Goal: Task Accomplishment & Management: Complete application form

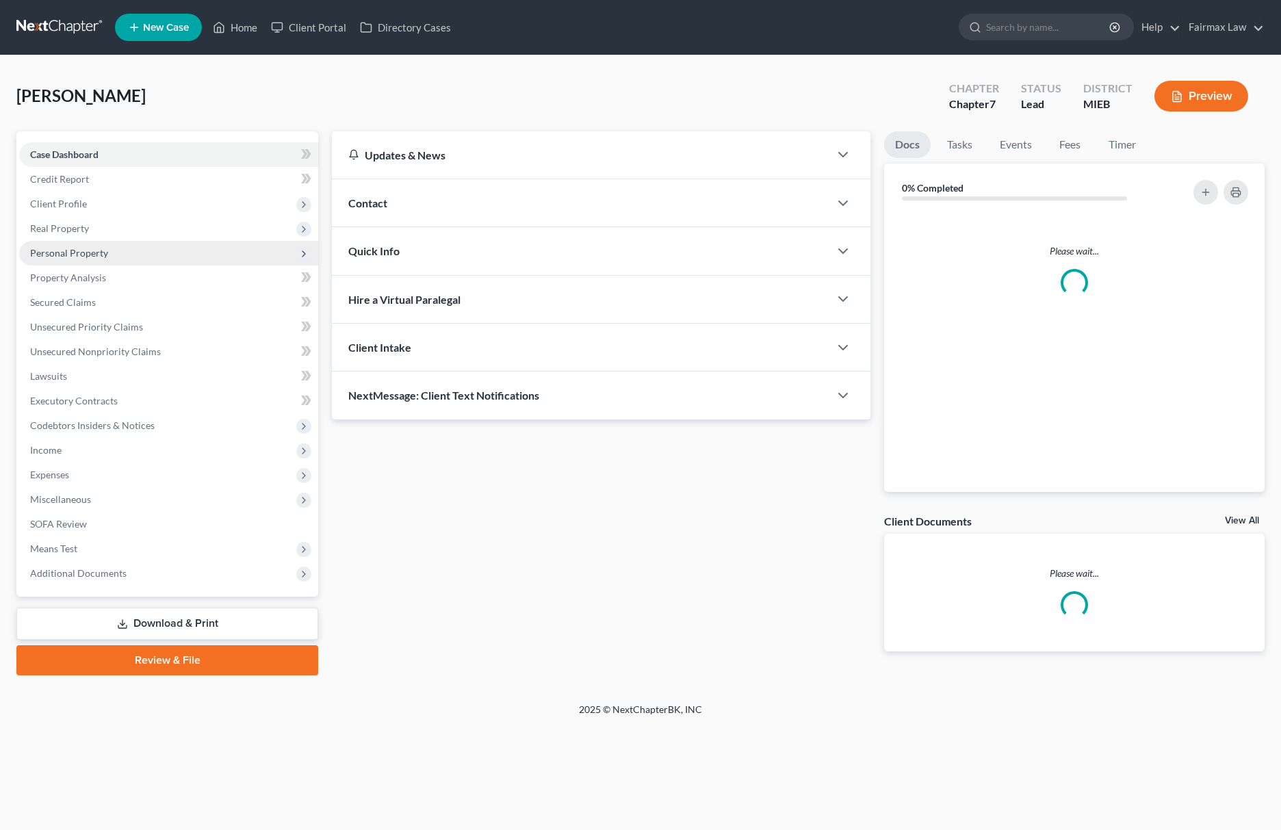
click at [71, 253] on span "Personal Property" at bounding box center [69, 253] width 78 height 12
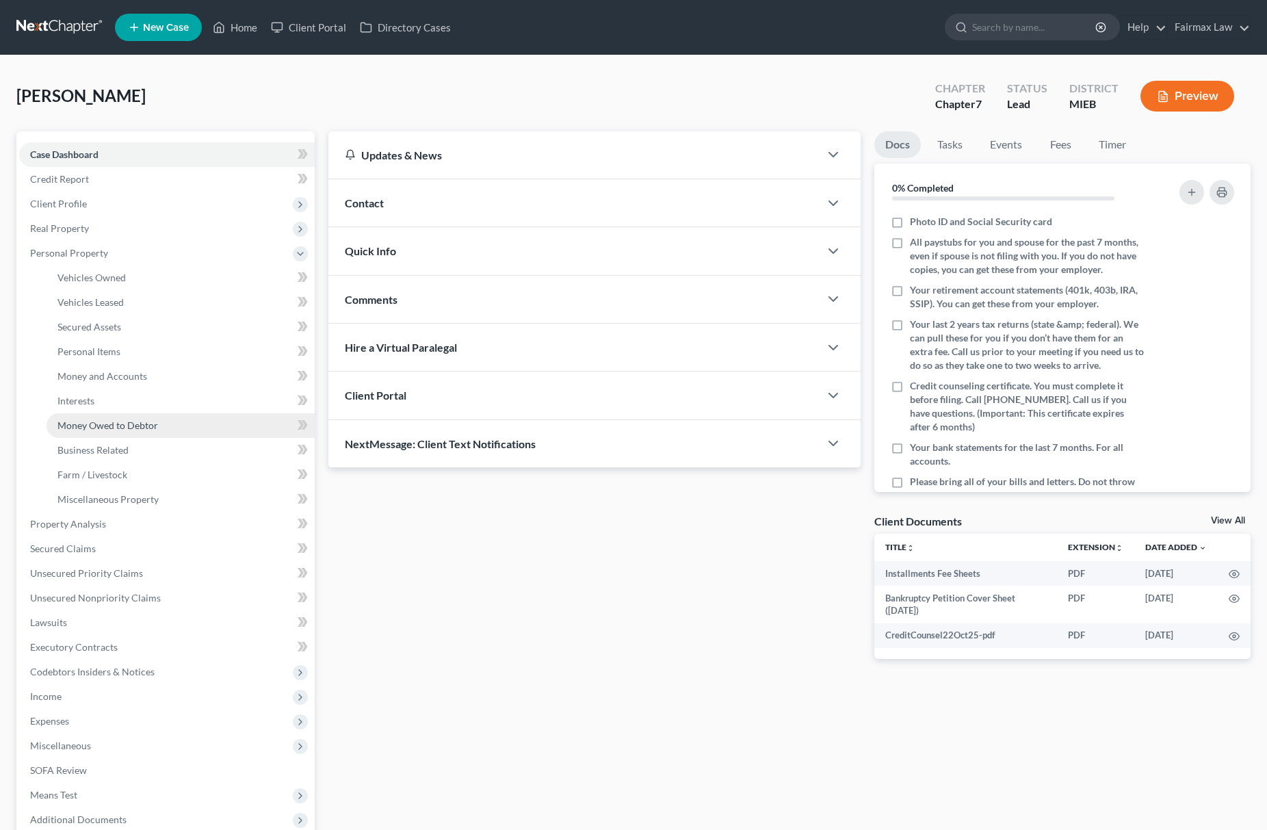
click at [146, 424] on span "Money Owed to Debtor" at bounding box center [107, 425] width 101 height 12
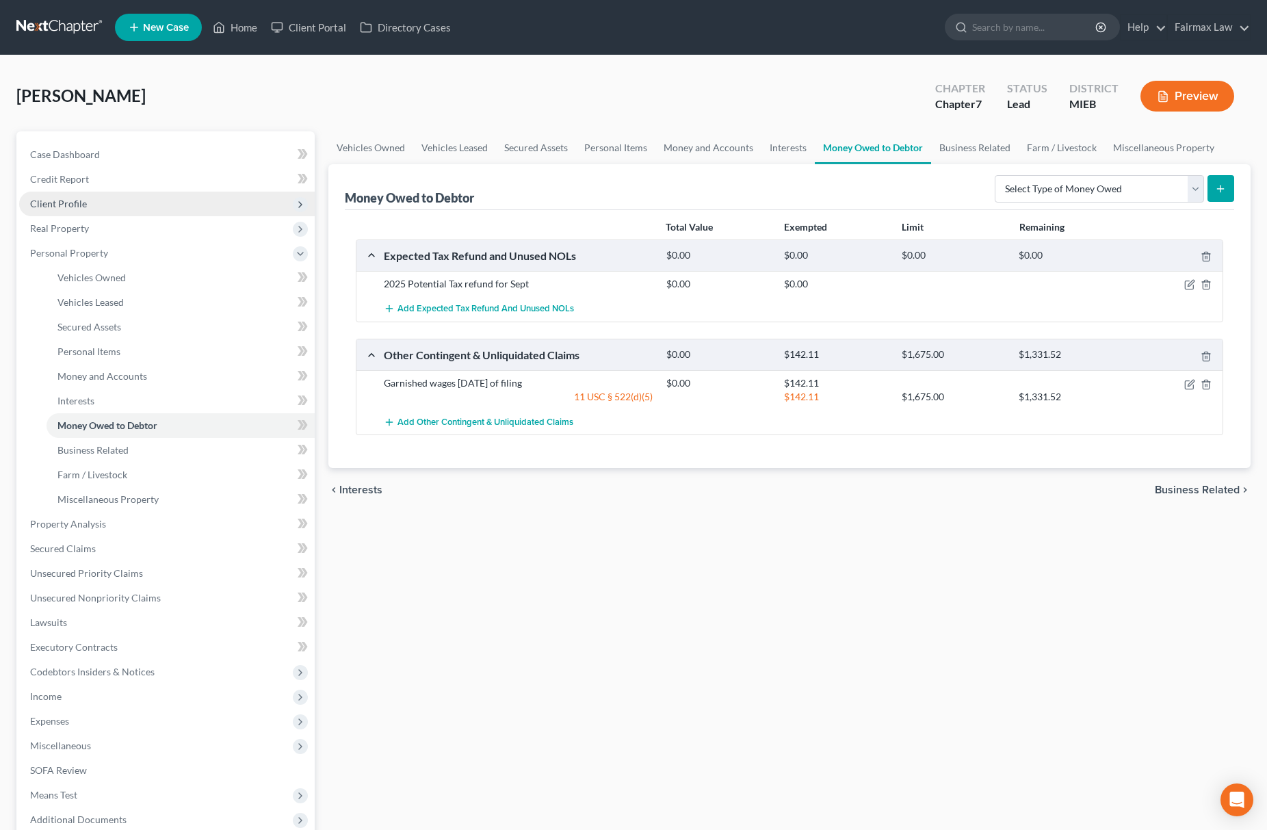
click at [119, 209] on span "Client Profile" at bounding box center [167, 204] width 296 height 25
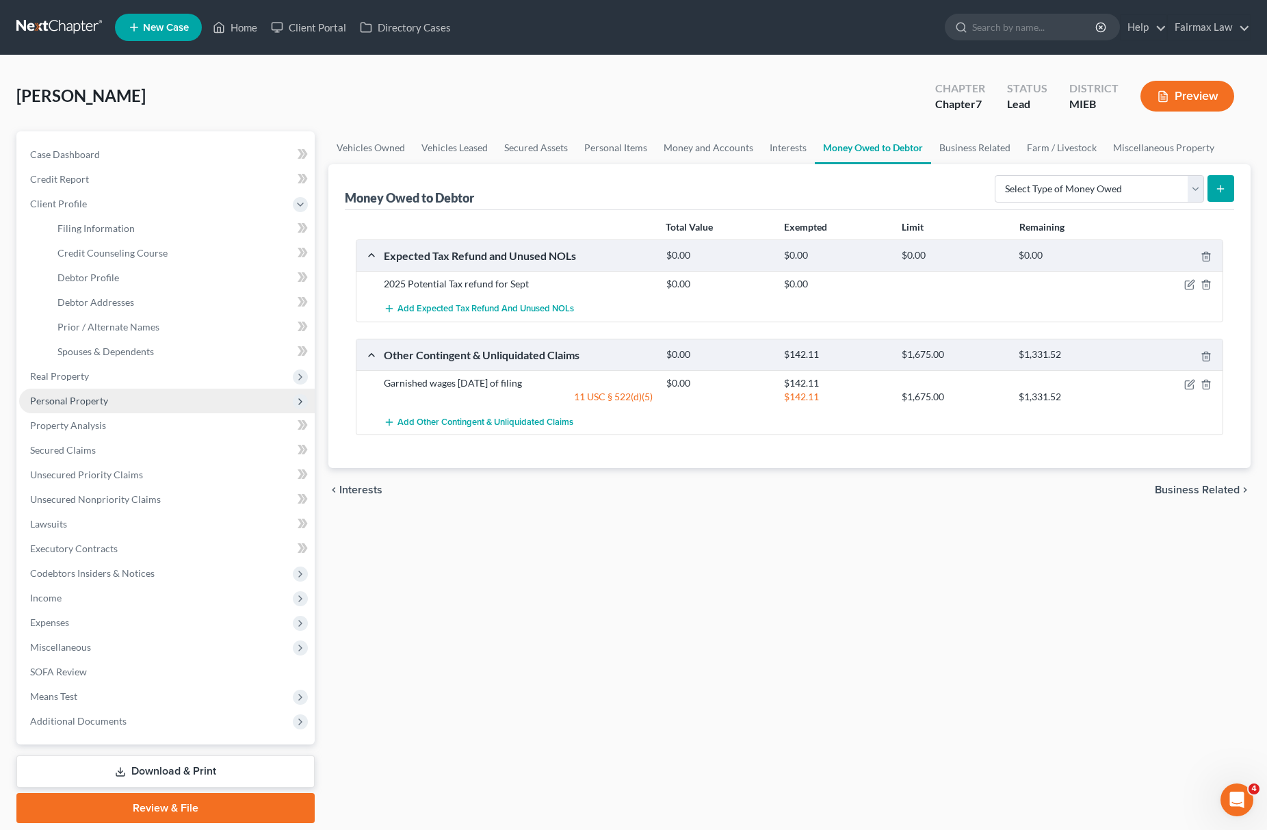
click at [93, 404] on span "Personal Property" at bounding box center [69, 401] width 78 height 12
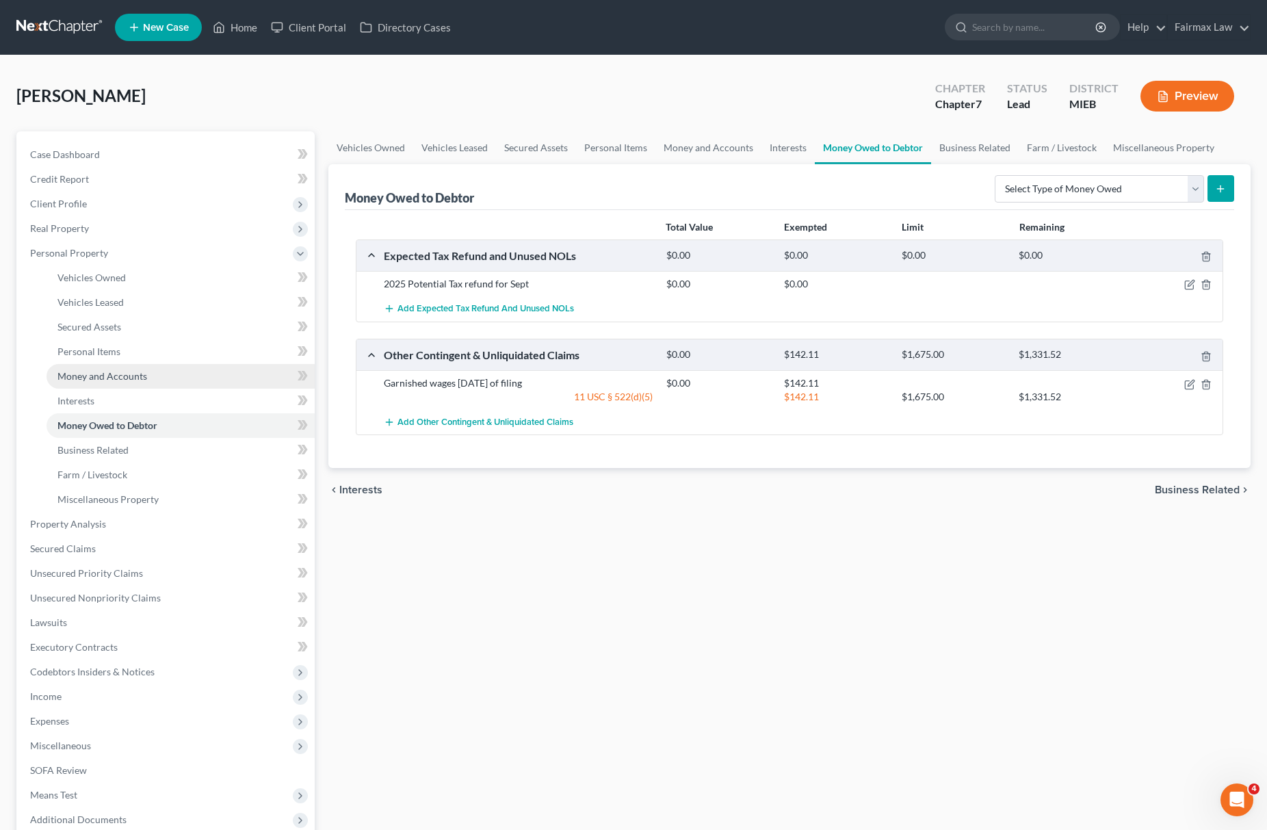
click at [157, 373] on link "Money and Accounts" at bounding box center [181, 376] width 268 height 25
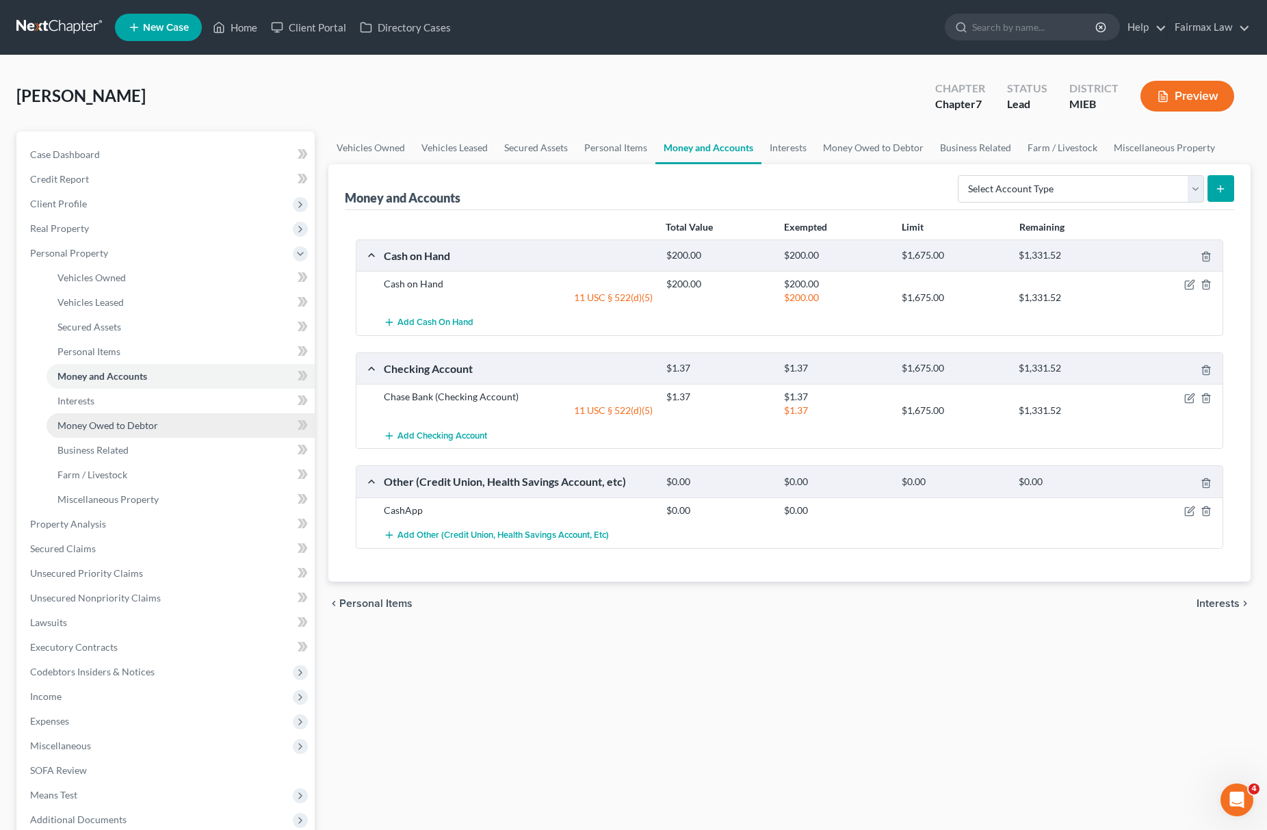
click at [127, 427] on span "Money Owed to Debtor" at bounding box center [107, 425] width 101 height 12
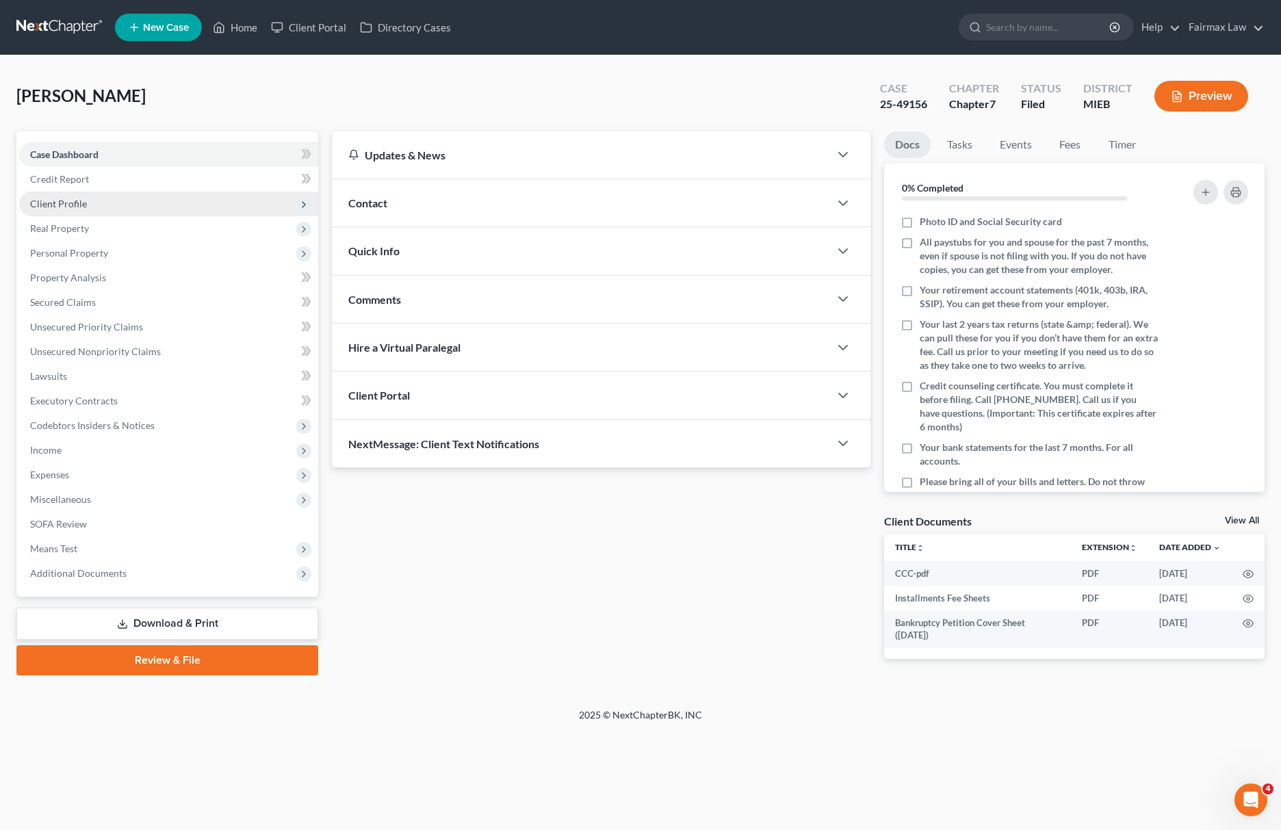
click at [160, 194] on span "Client Profile" at bounding box center [168, 204] width 299 height 25
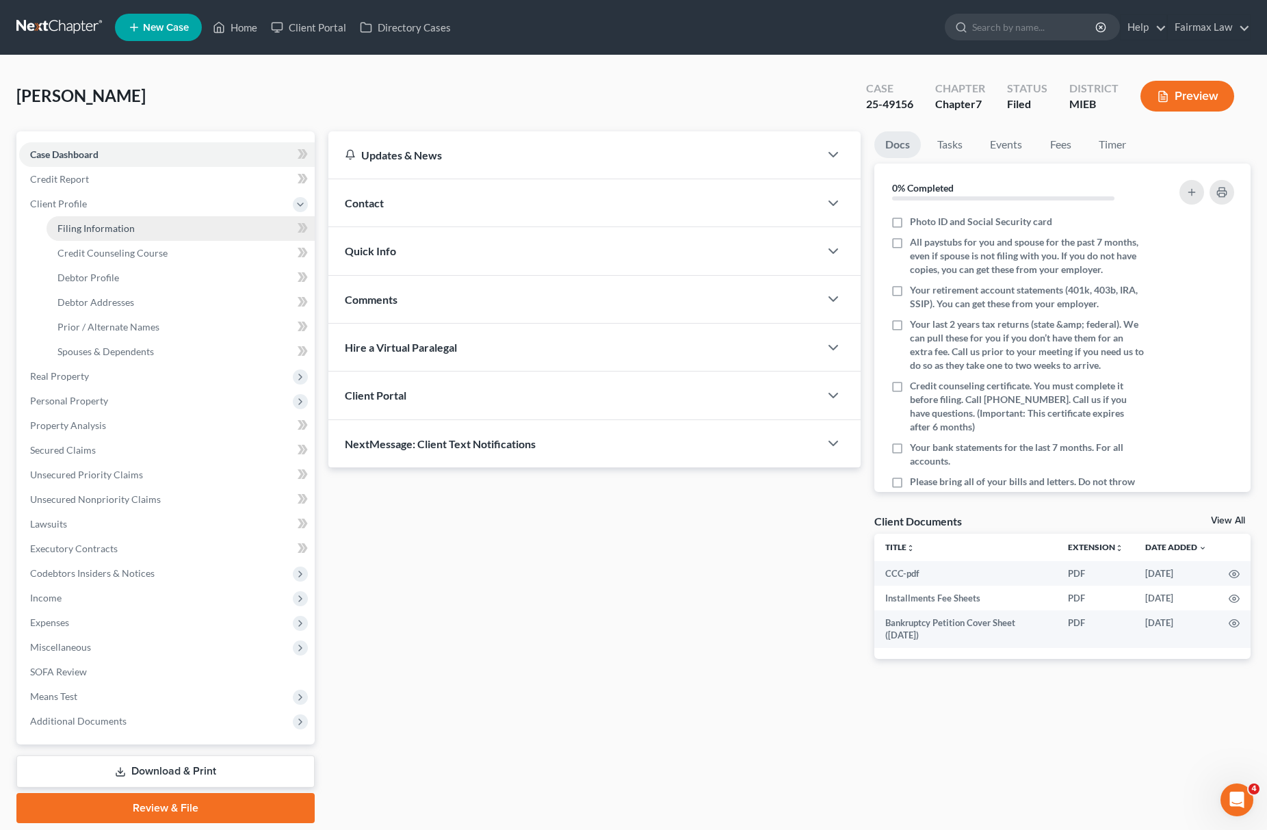
click at [142, 225] on link "Filing Information" at bounding box center [181, 228] width 268 height 25
select select "1"
select select "0"
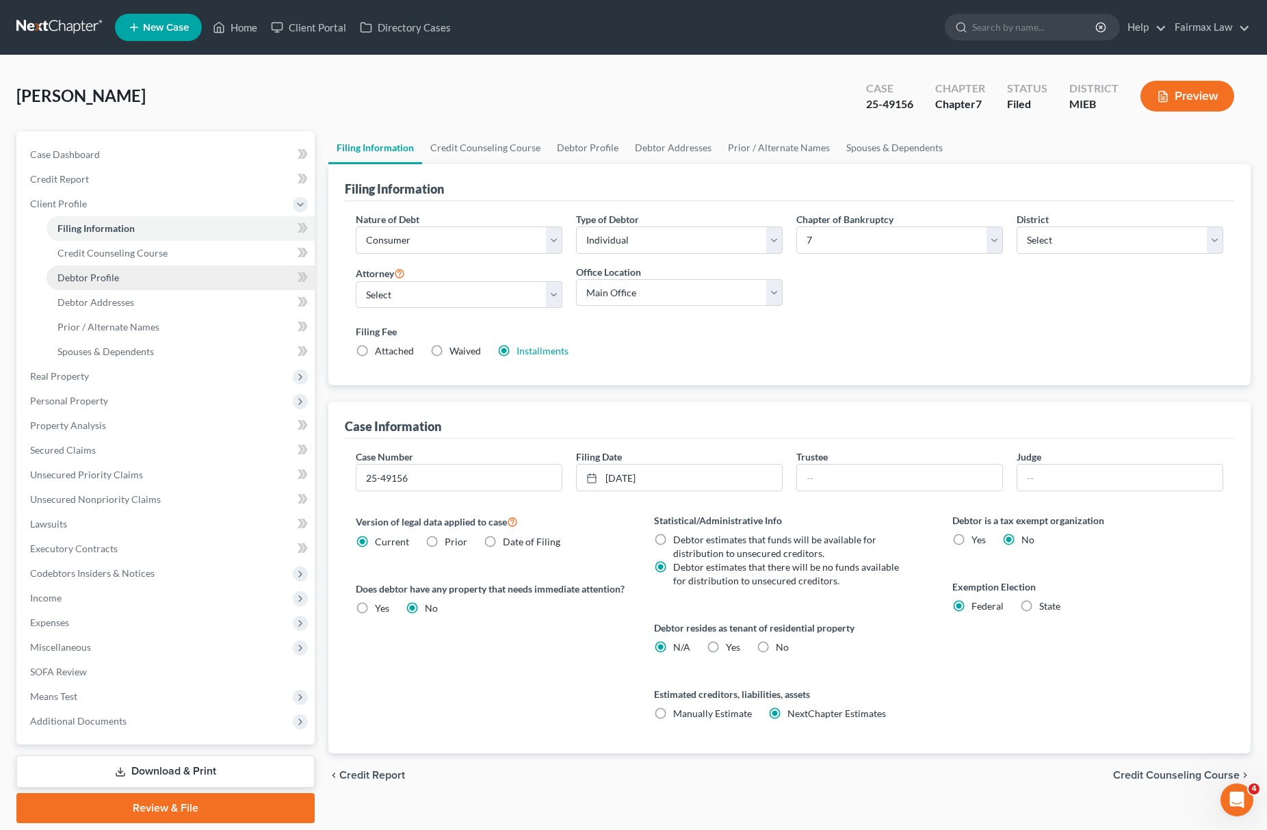
click at [97, 279] on span "Debtor Profile" at bounding box center [88, 278] width 62 height 12
select select "0"
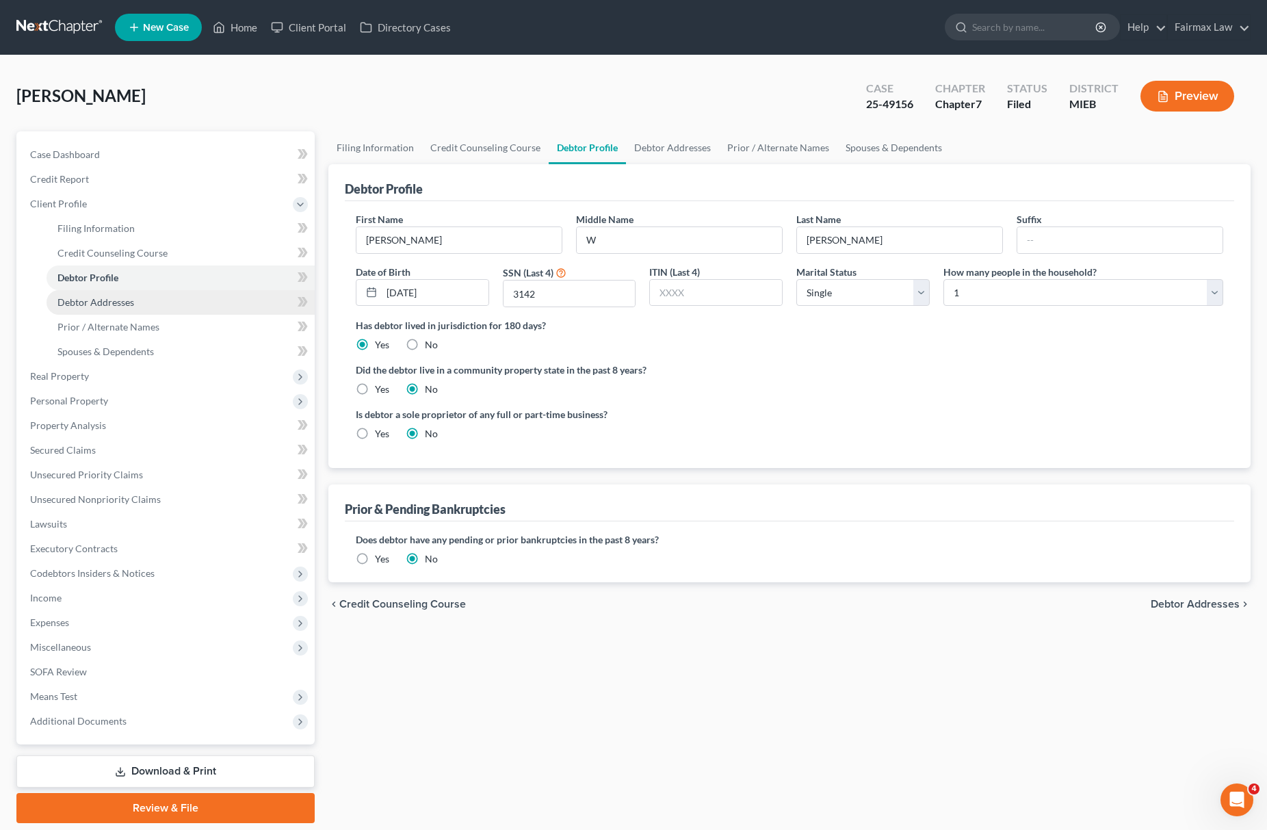
click at [105, 293] on link "Debtor Addresses" at bounding box center [181, 302] width 268 height 25
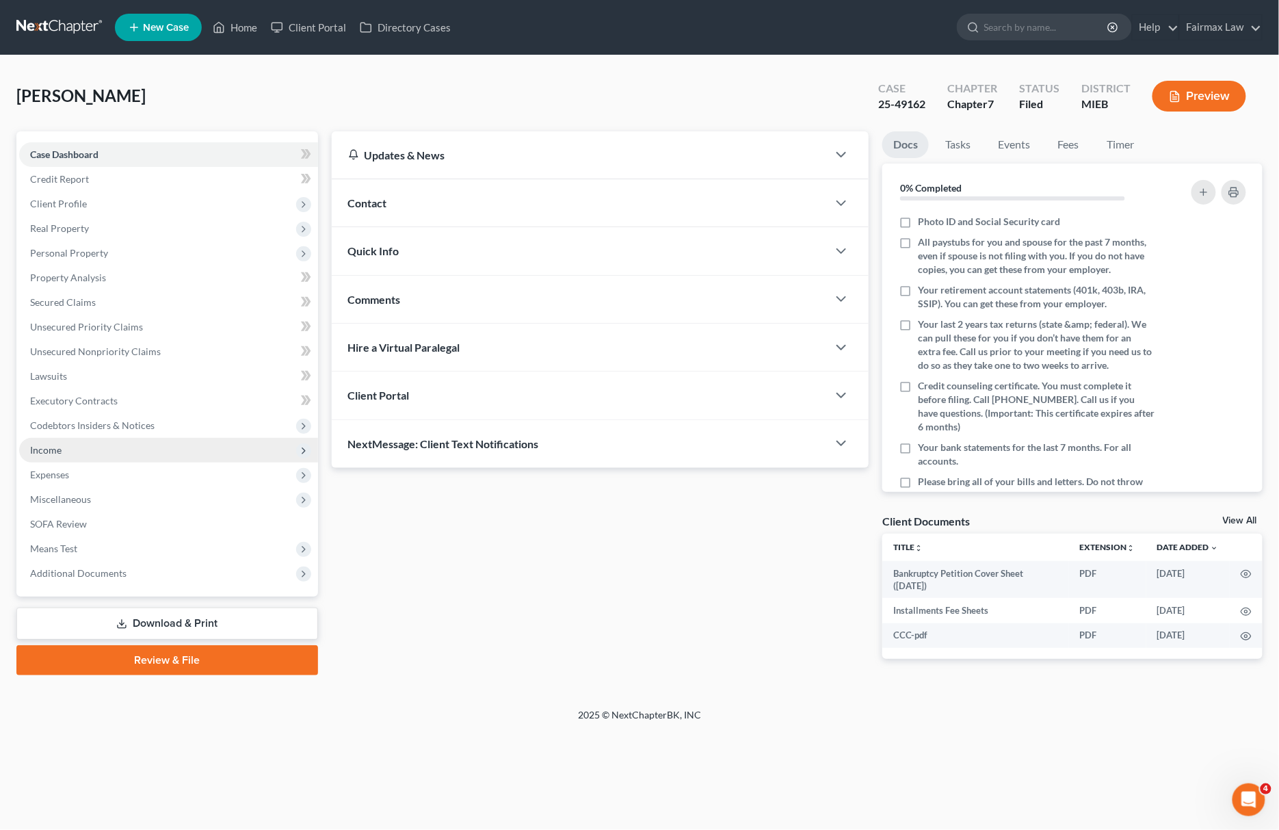
click at [60, 449] on span "Income" at bounding box center [45, 450] width 31 height 12
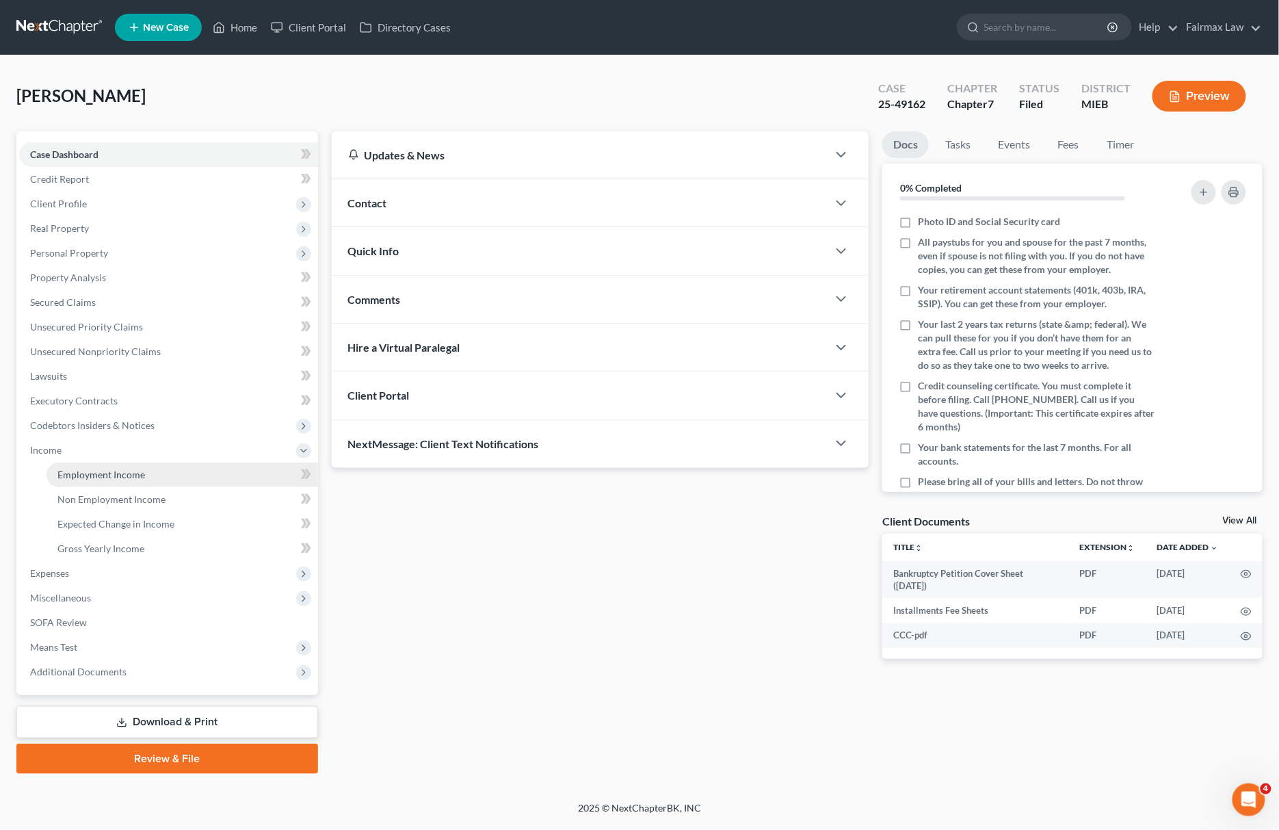
click at [77, 480] on link "Employment Income" at bounding box center [183, 475] width 272 height 25
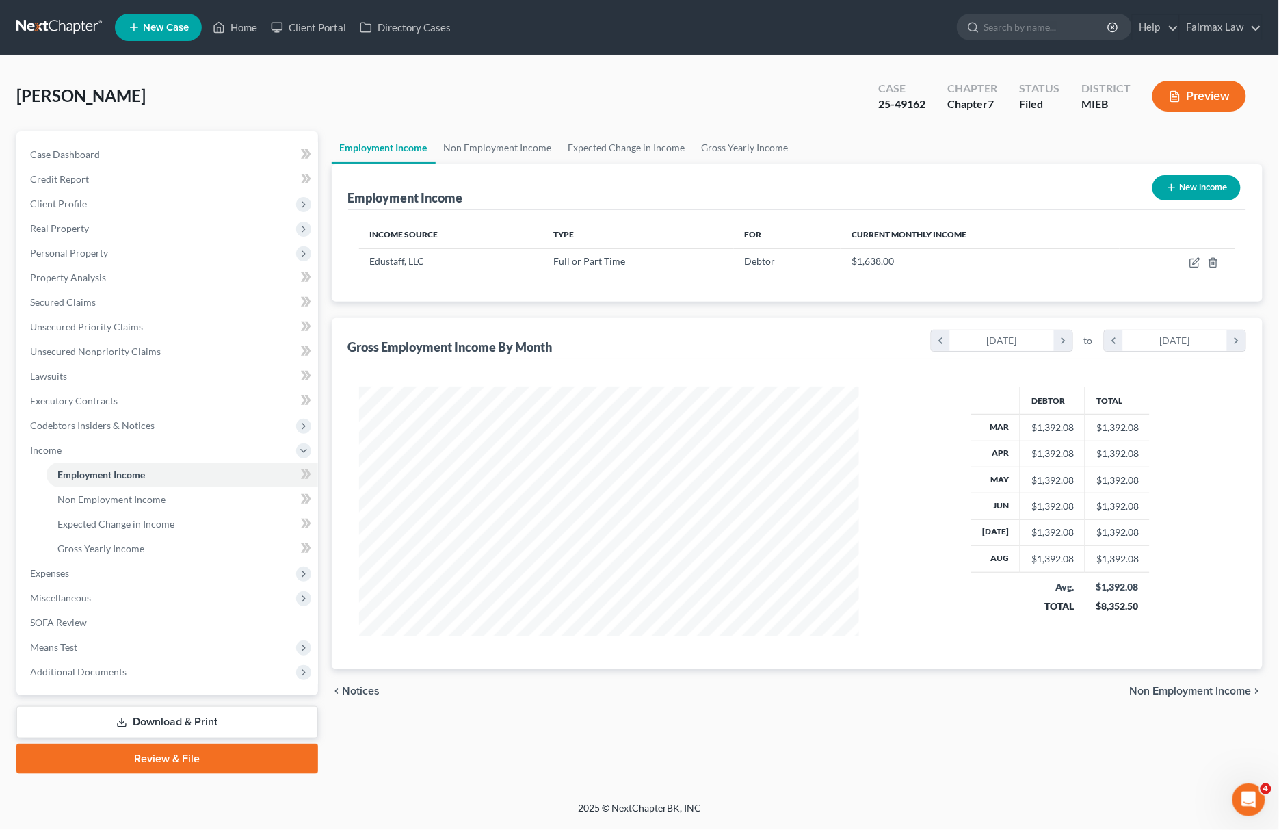
scroll to position [250, 528]
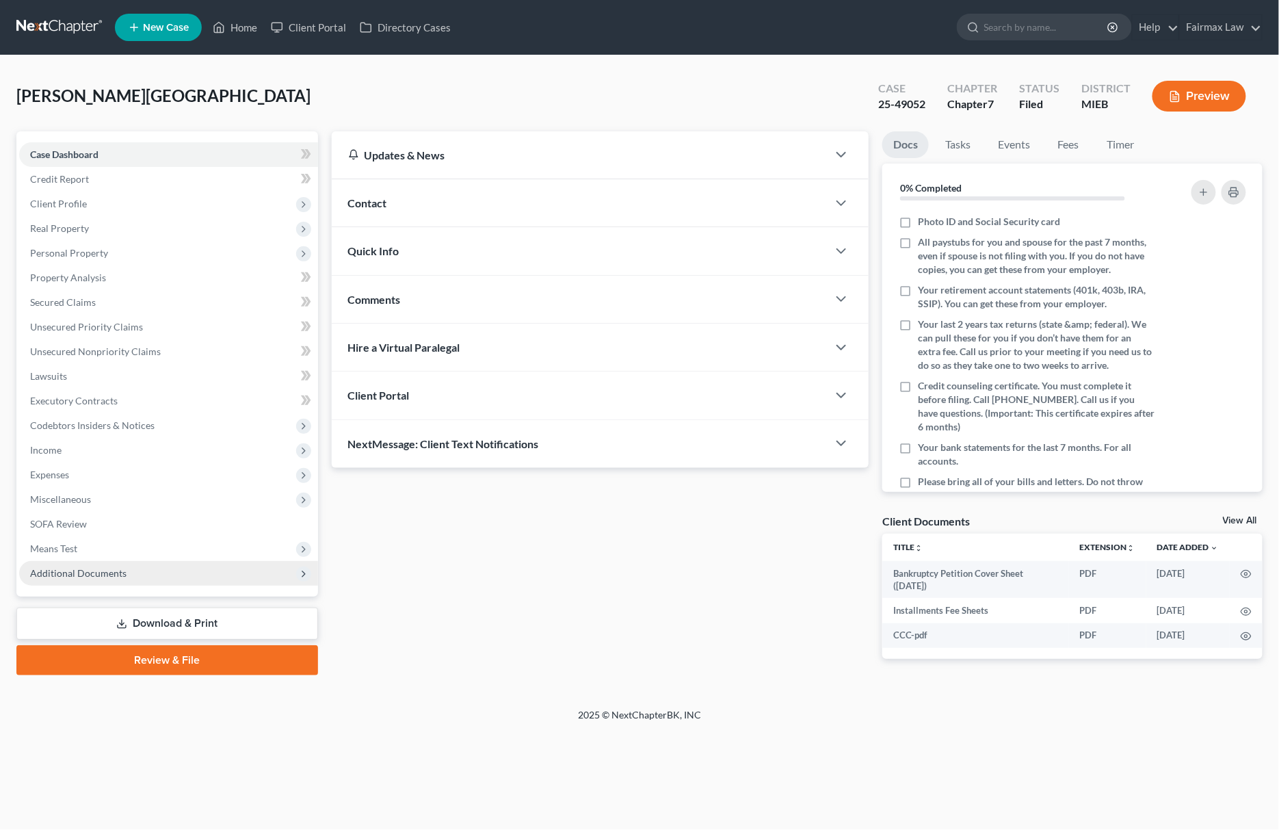
click at [153, 568] on span "Additional Documents" at bounding box center [168, 573] width 299 height 25
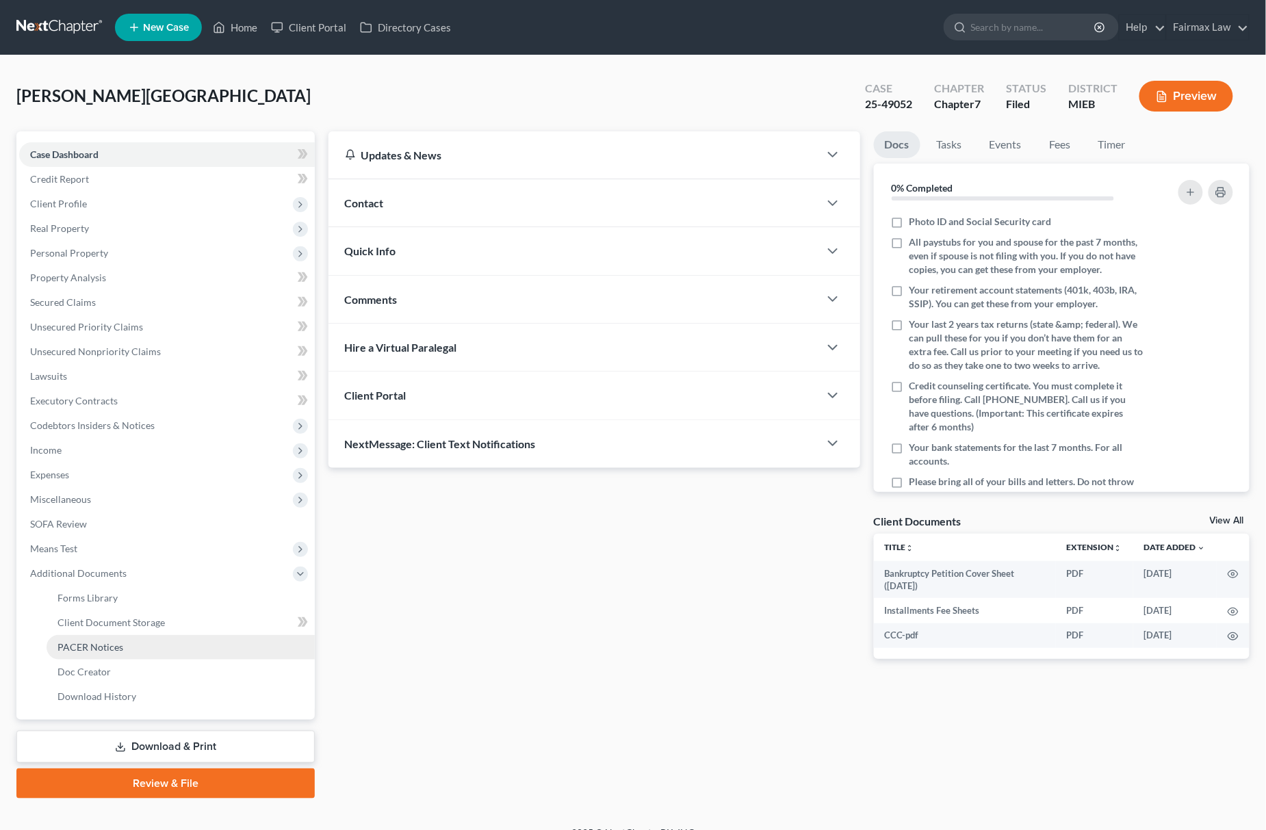
click at [129, 643] on link "PACER Notices" at bounding box center [181, 647] width 268 height 25
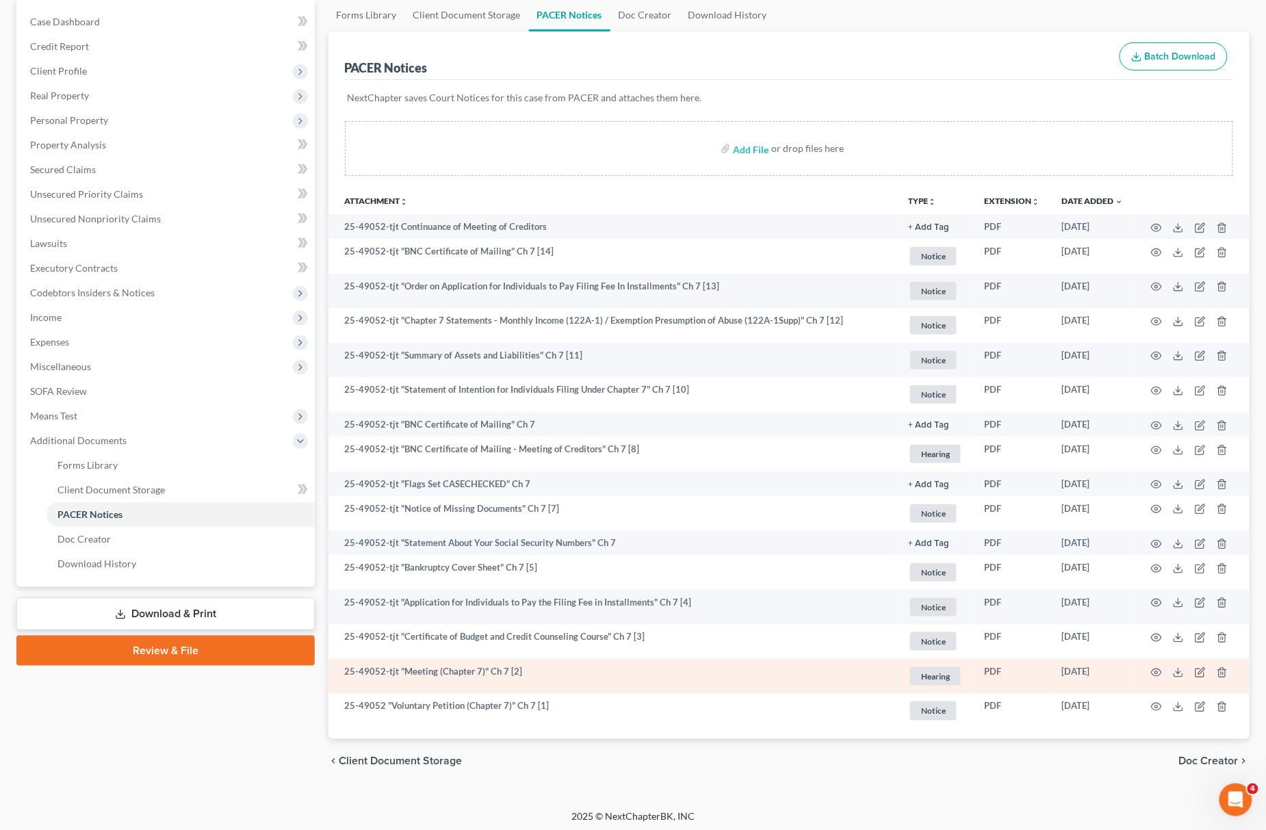
scroll to position [137, 0]
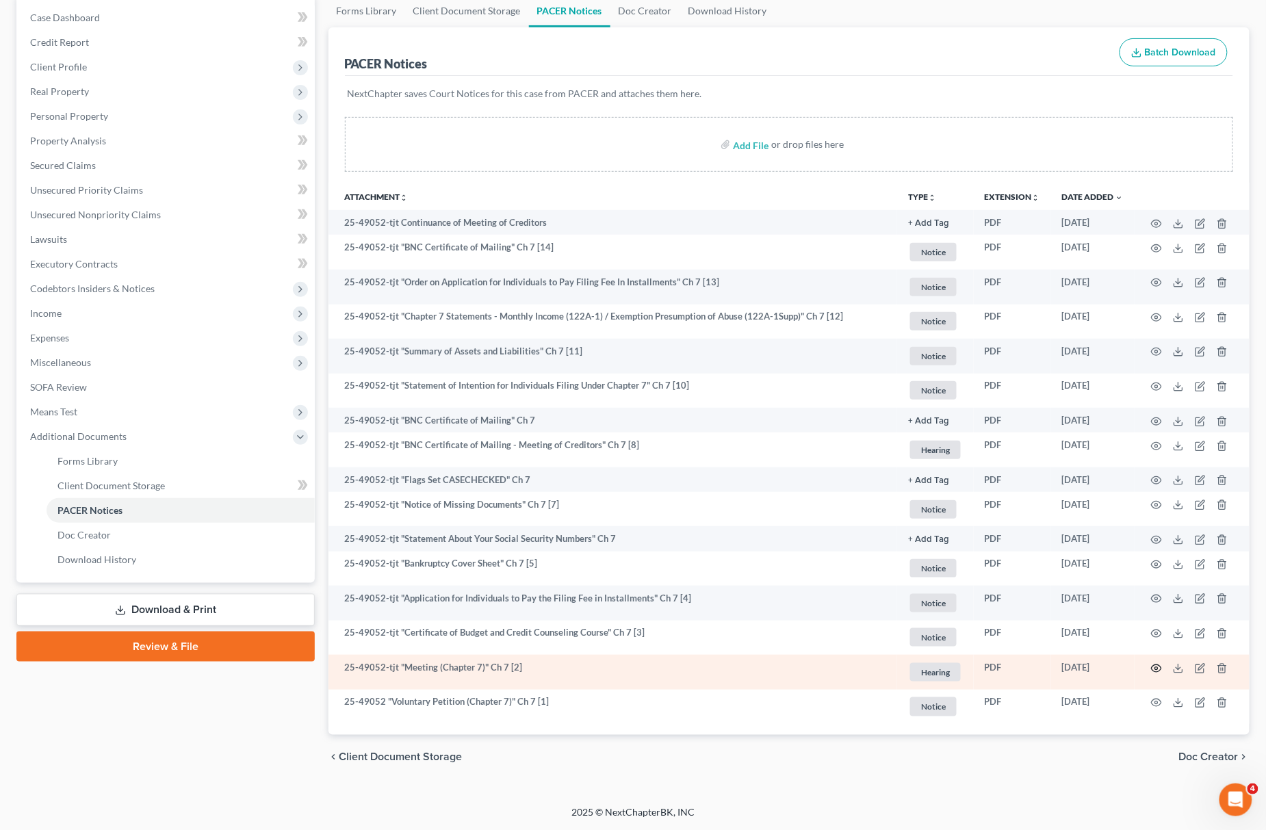
click at [1158, 668] on icon "button" at bounding box center [1156, 668] width 11 height 11
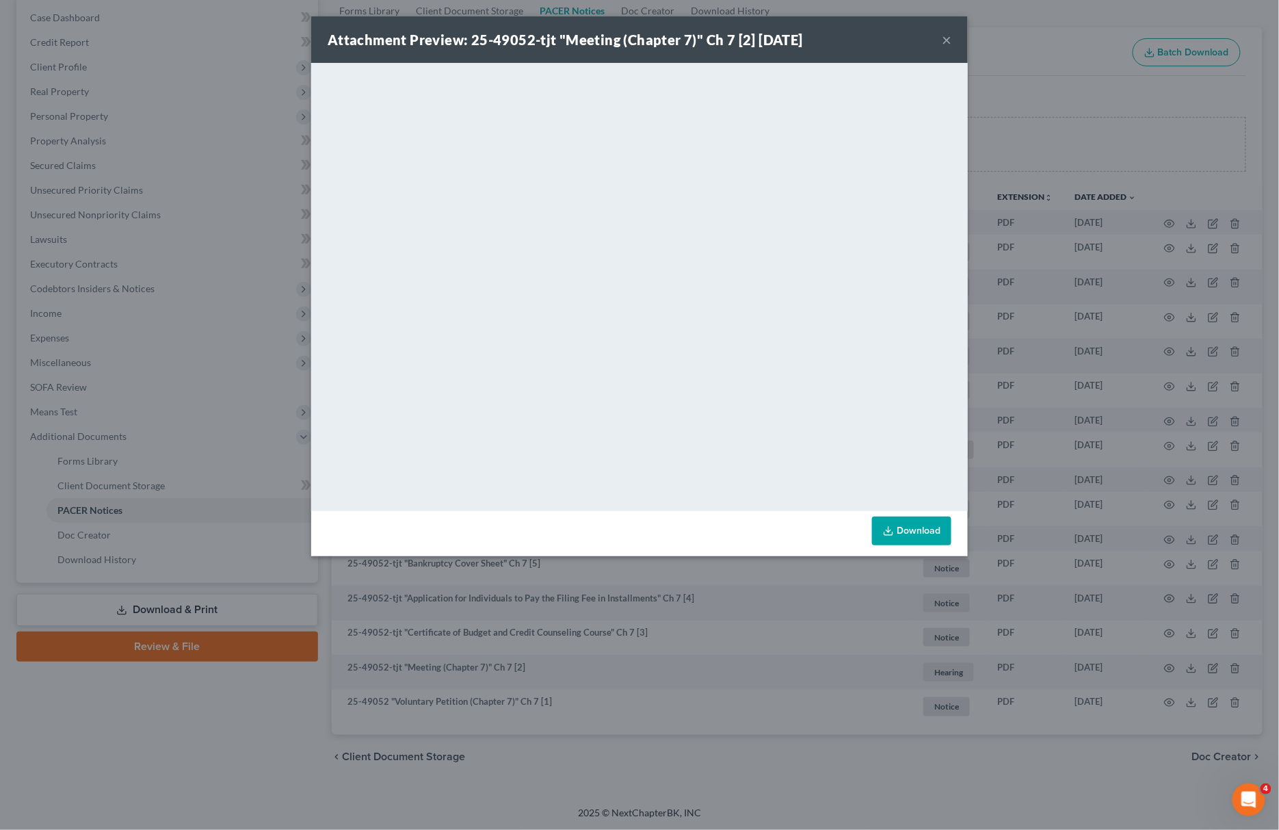
click at [679, 762] on div "Attachment Preview: 25-49052-tjt "Meeting (Chapter 7)" Ch 7 [2] 09/09/2025 × <o…" at bounding box center [639, 415] width 1279 height 830
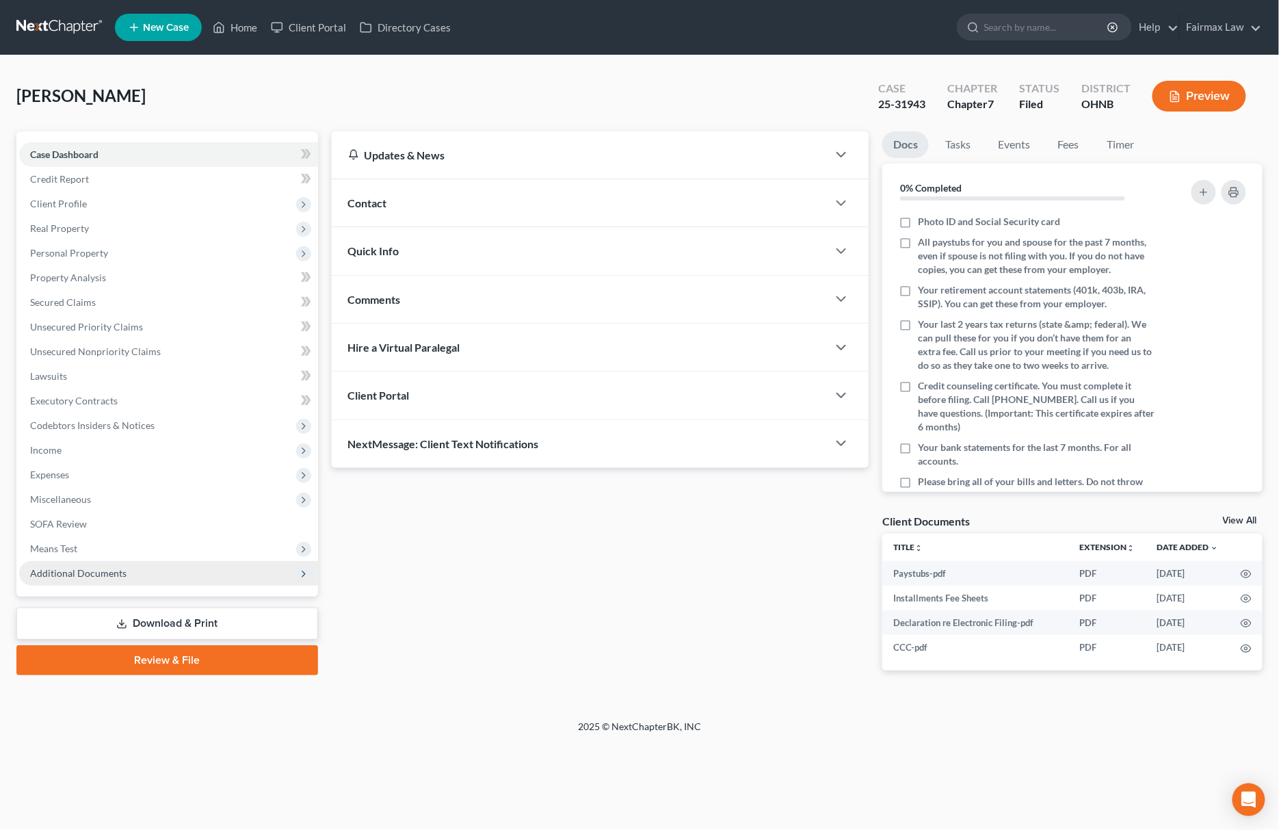
click at [142, 573] on span "Additional Documents" at bounding box center [168, 573] width 299 height 25
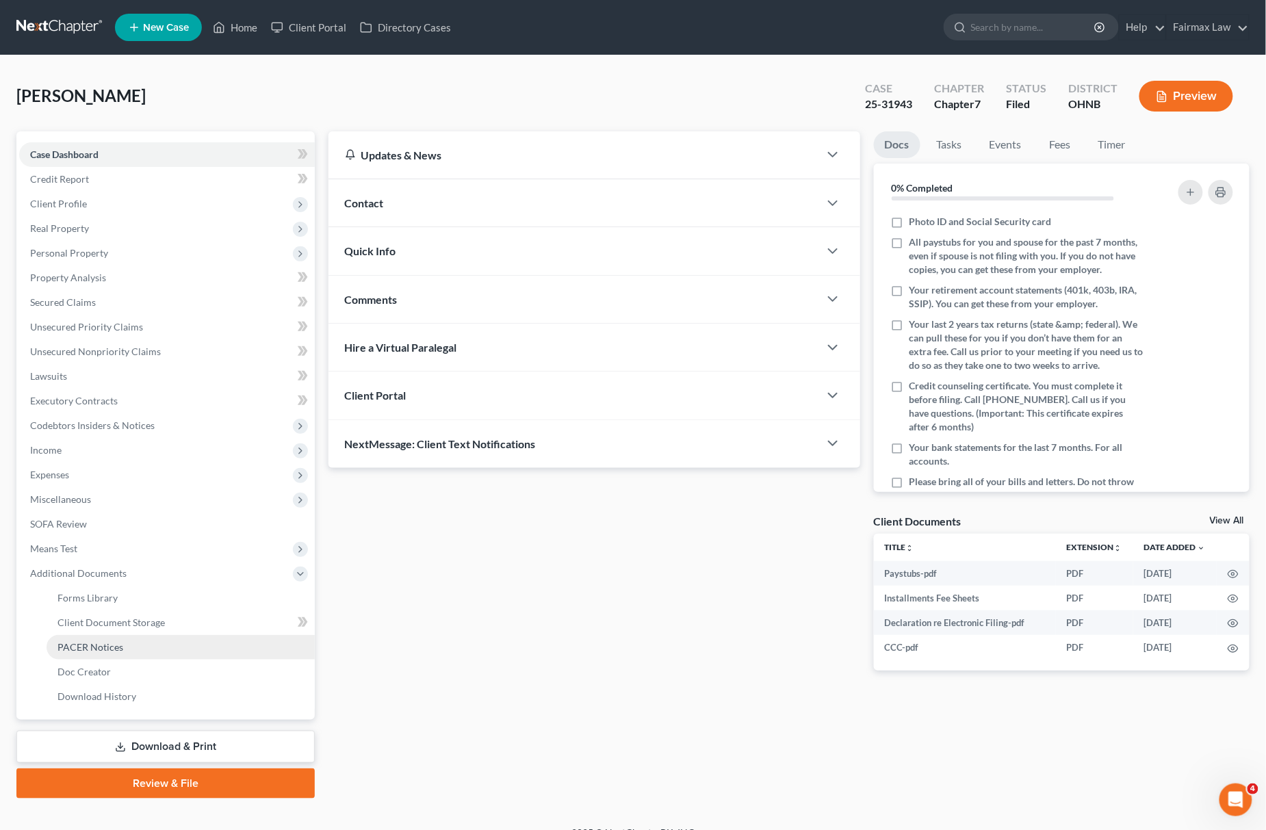
click at [127, 640] on link "PACER Notices" at bounding box center [181, 647] width 268 height 25
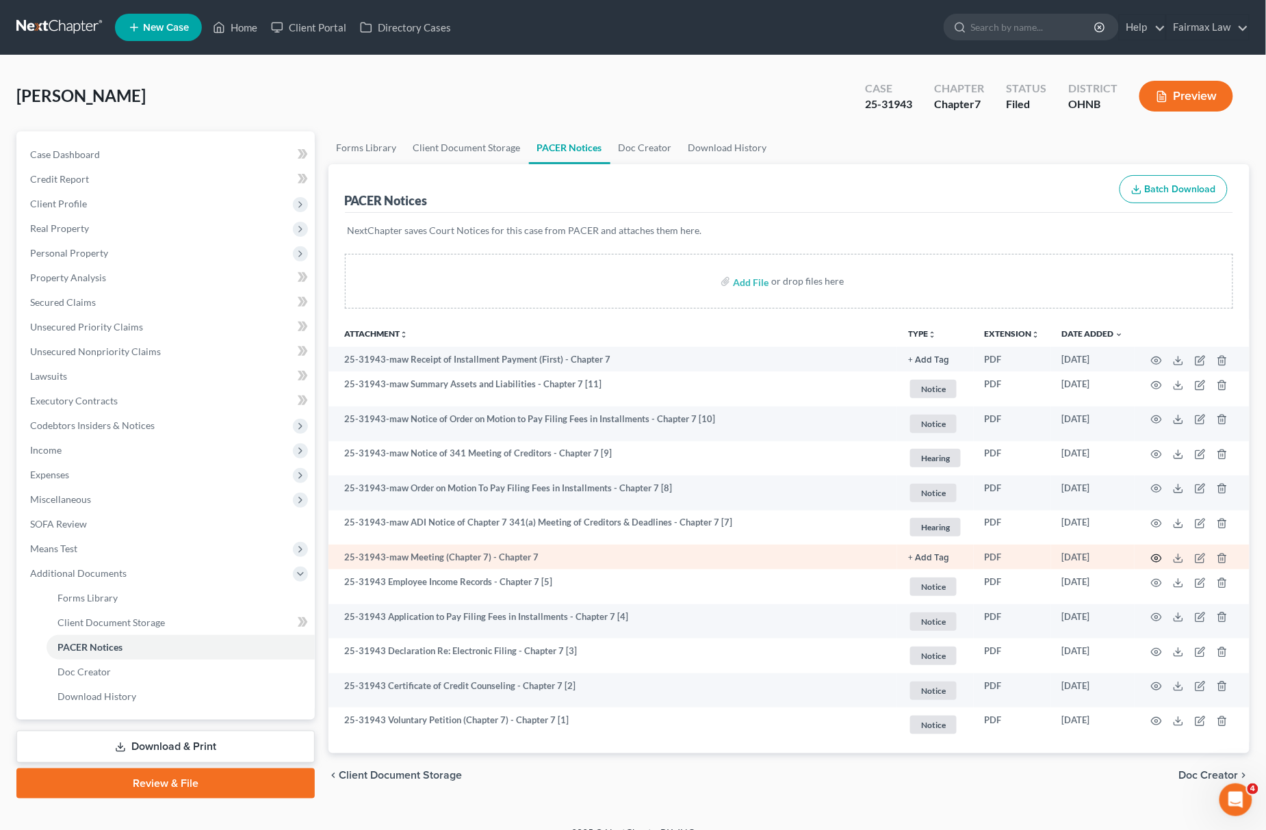
click at [1156, 557] on circle "button" at bounding box center [1156, 558] width 3 height 3
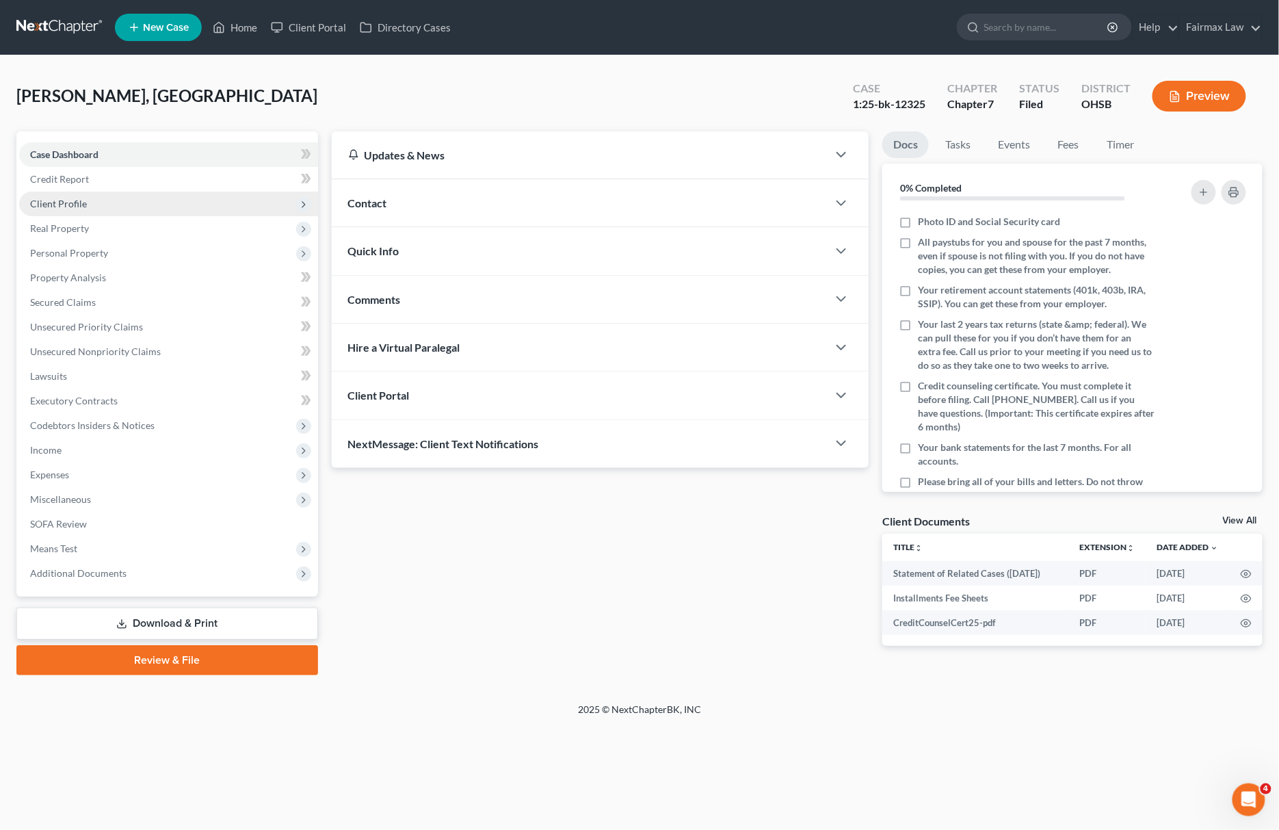
click at [113, 212] on span "Client Profile" at bounding box center [168, 204] width 299 height 25
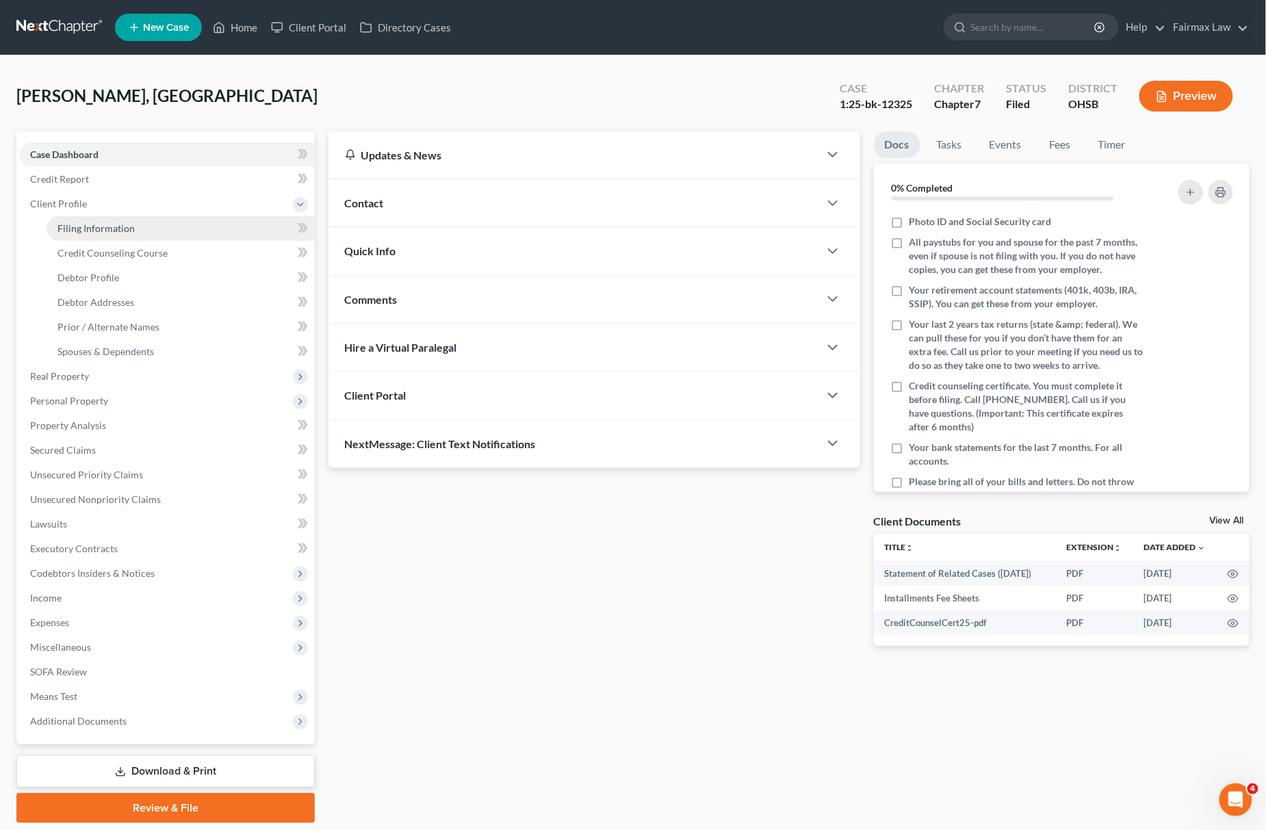
click at [100, 230] on span "Filing Information" at bounding box center [95, 228] width 77 height 12
select select "1"
select select "0"
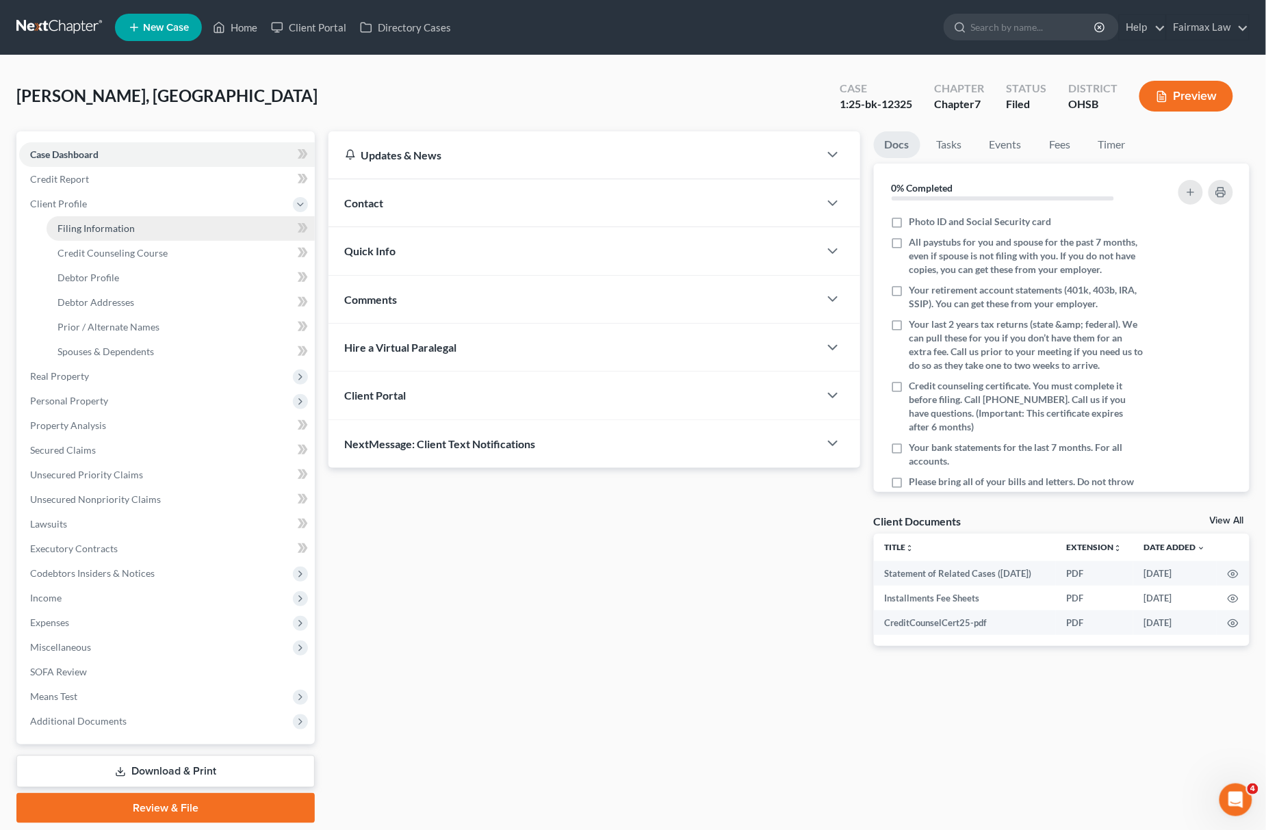
select select "36"
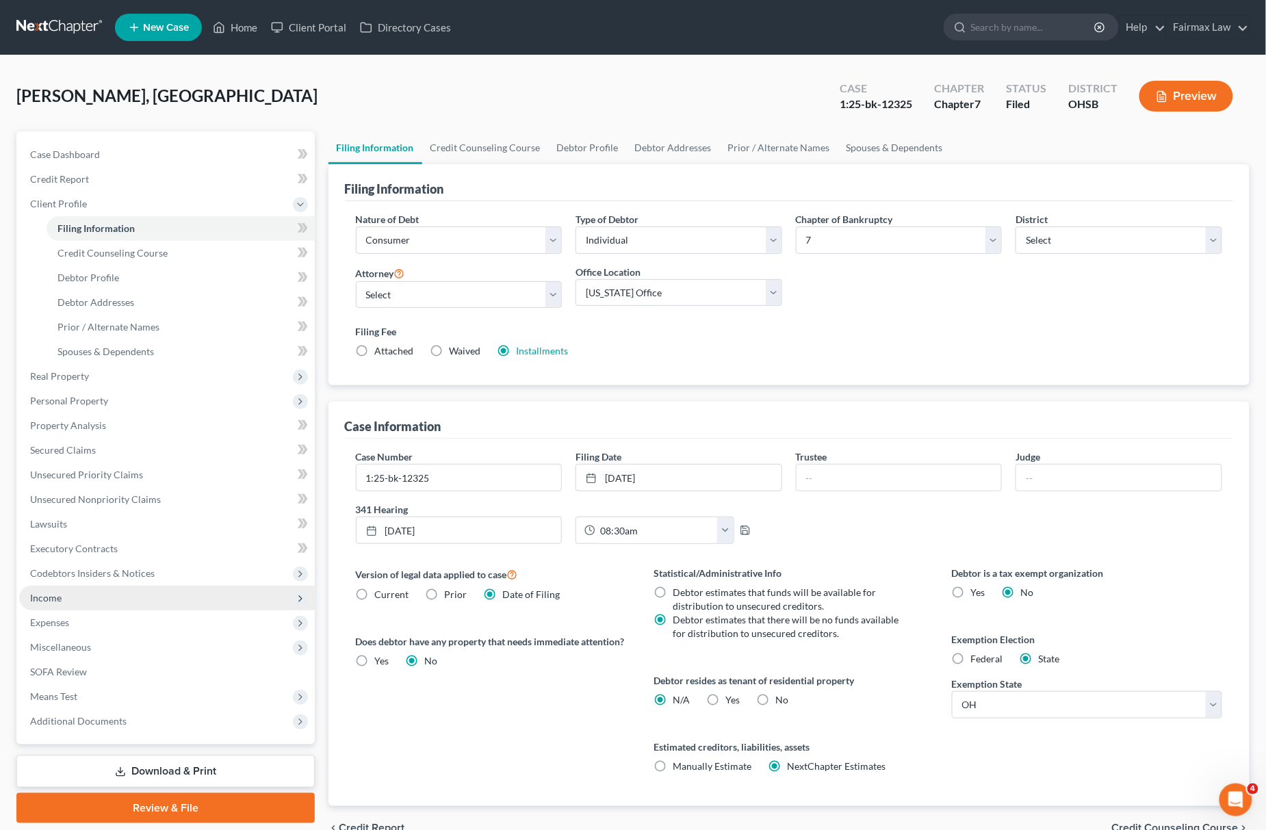
click at [105, 592] on span "Income" at bounding box center [167, 598] width 296 height 25
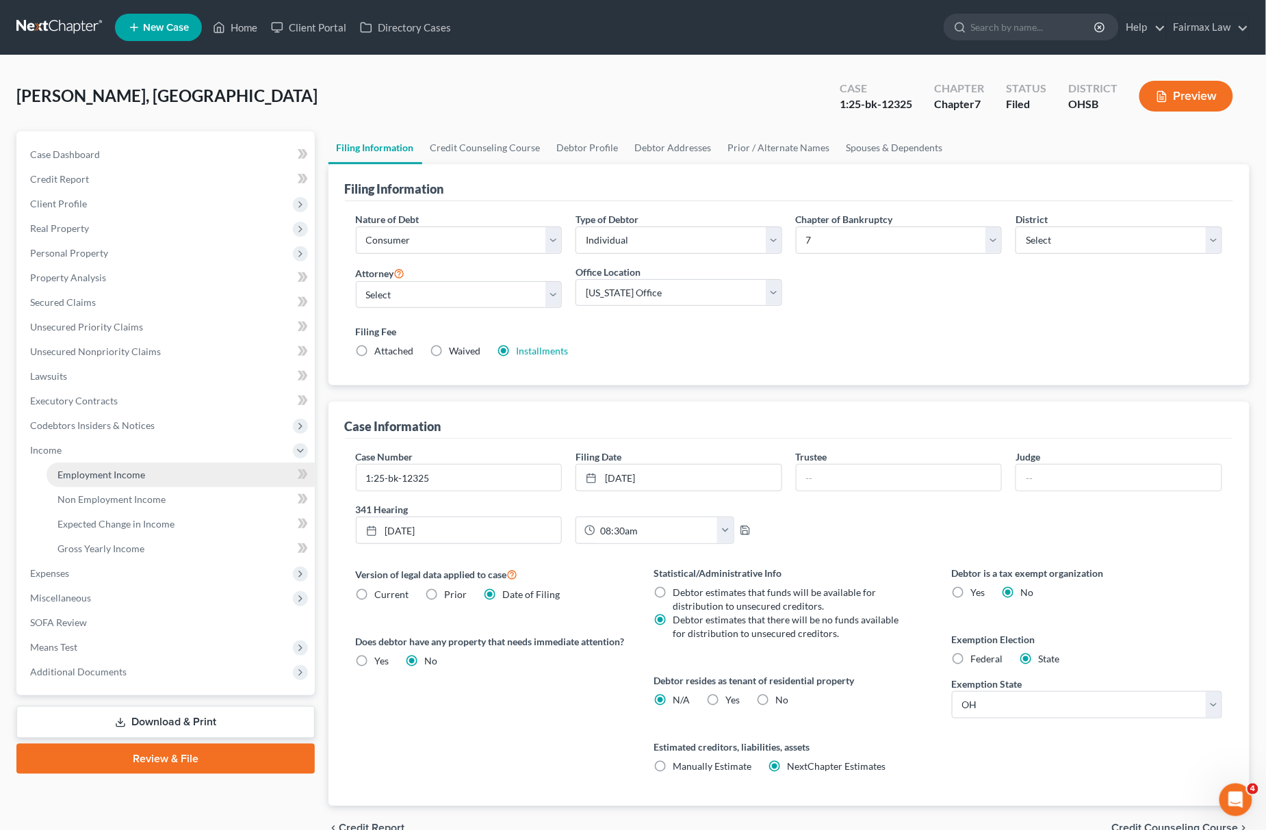
click at [124, 482] on link "Employment Income" at bounding box center [181, 475] width 268 height 25
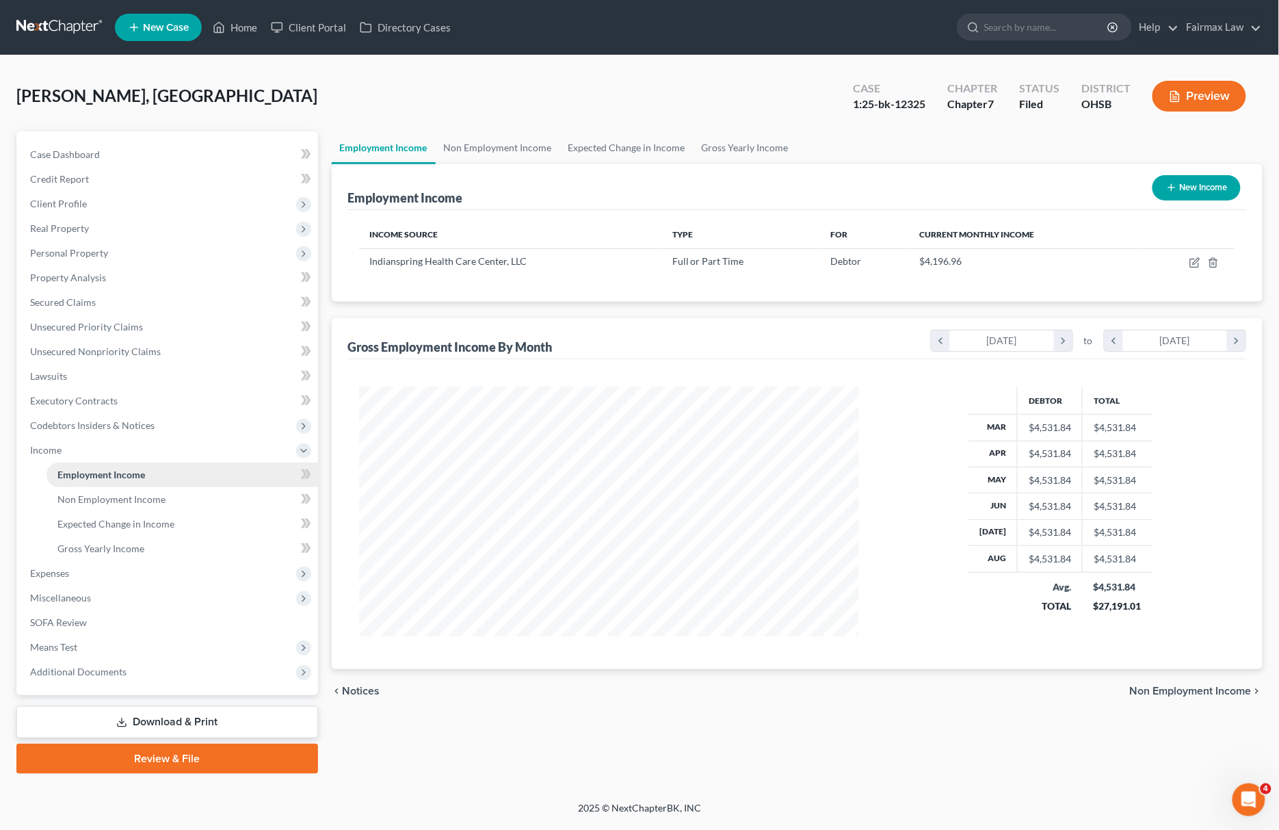
scroll to position [250, 528]
